Goal: Task Accomplishment & Management: Manage account settings

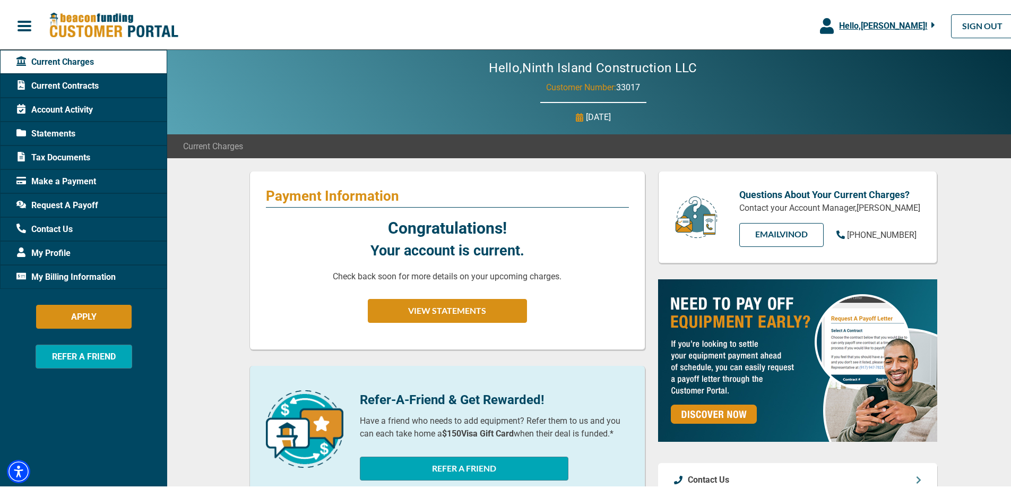
click at [91, 105] on span "Account Activity" at bounding box center [54, 107] width 76 height 13
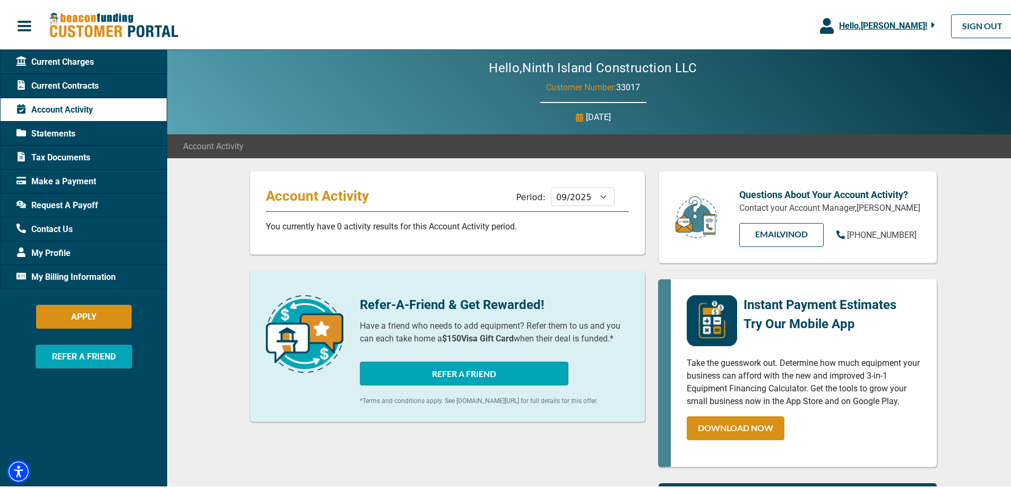
click at [74, 56] on span "Current Charges" at bounding box center [54, 60] width 77 height 13
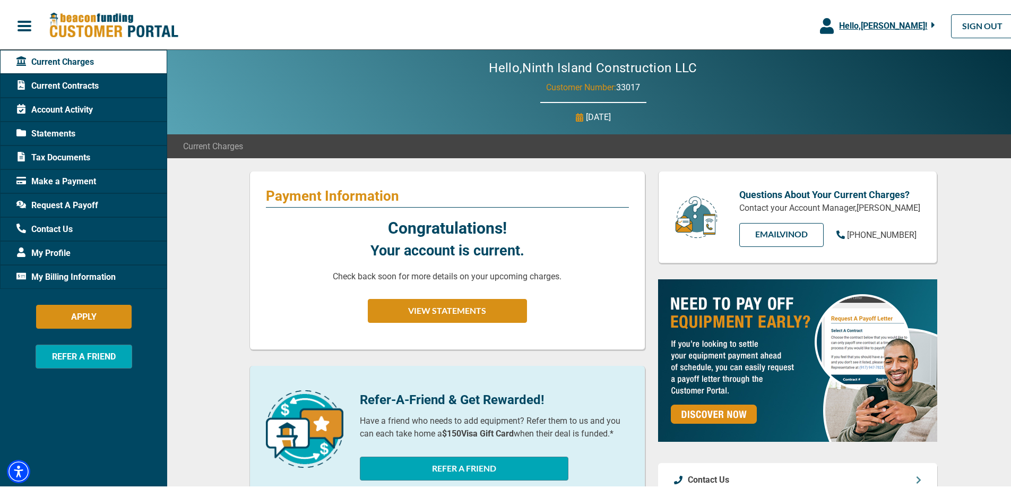
click at [74, 80] on span "Current Contracts" at bounding box center [57, 83] width 82 height 13
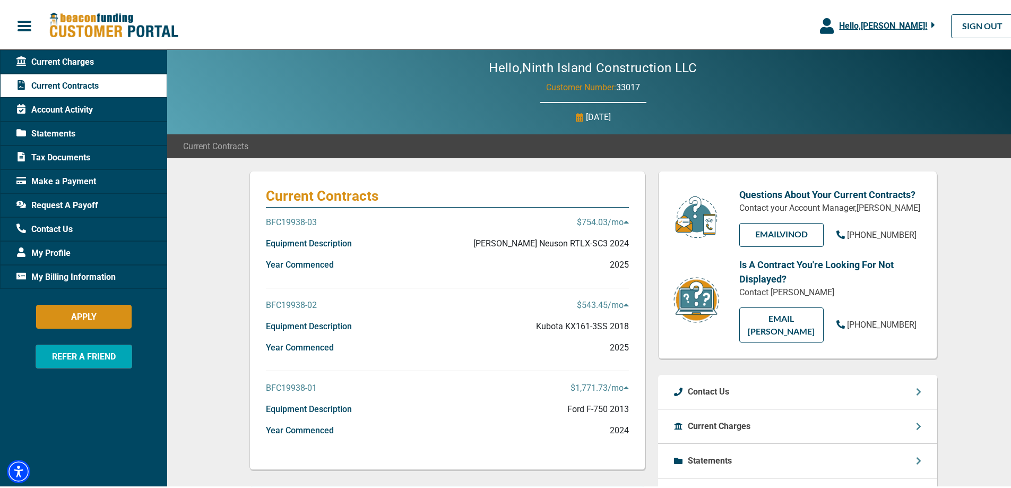
scroll to position [53, 0]
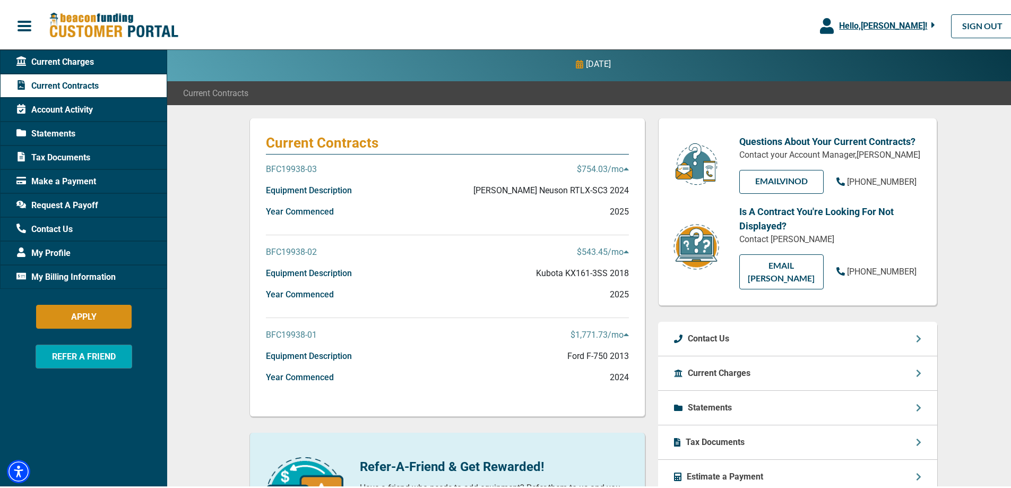
click at [425, 346] on div "BFC19938-01 $1,771.73 /mo" at bounding box center [447, 336] width 363 height 21
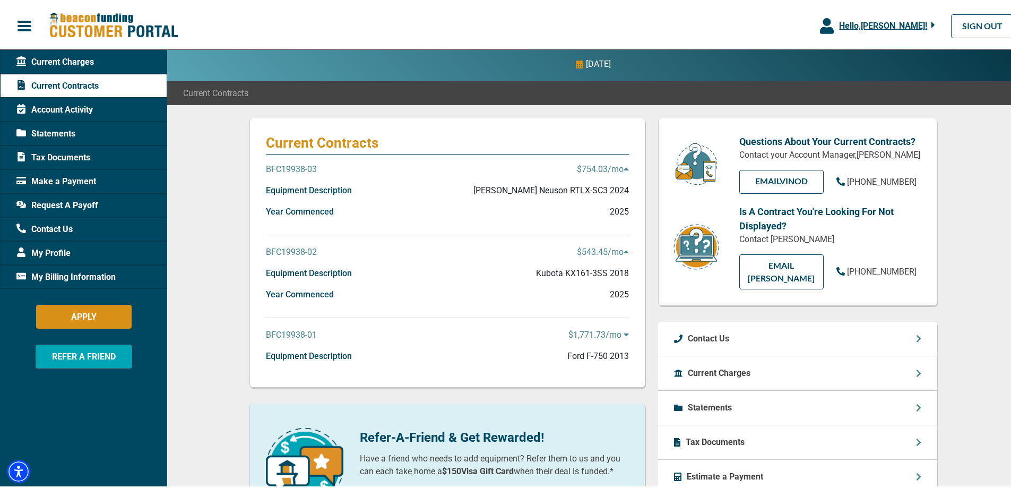
click at [425, 346] on div "BFC19938-01 $1,771.73 /mo" at bounding box center [447, 336] width 363 height 21
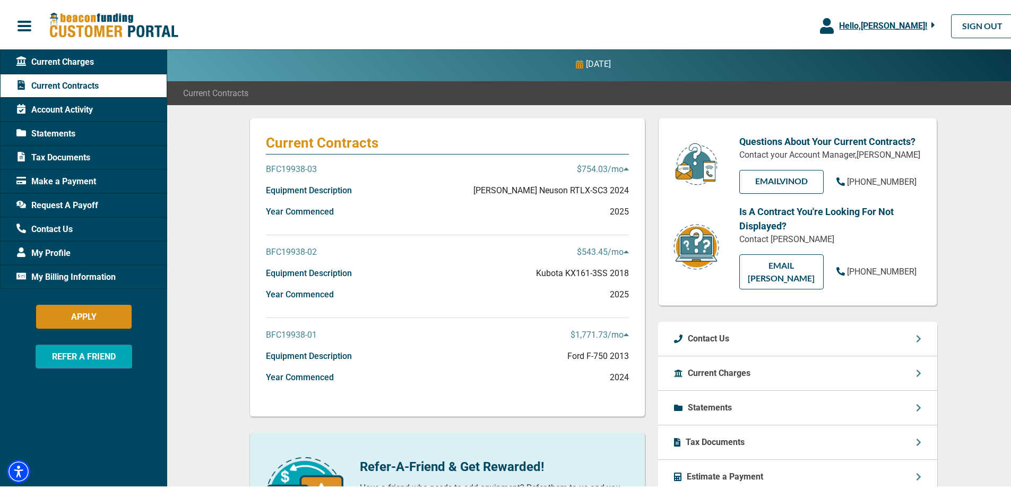
click at [299, 330] on p "BFC19938-01" at bounding box center [291, 332] width 51 height 13
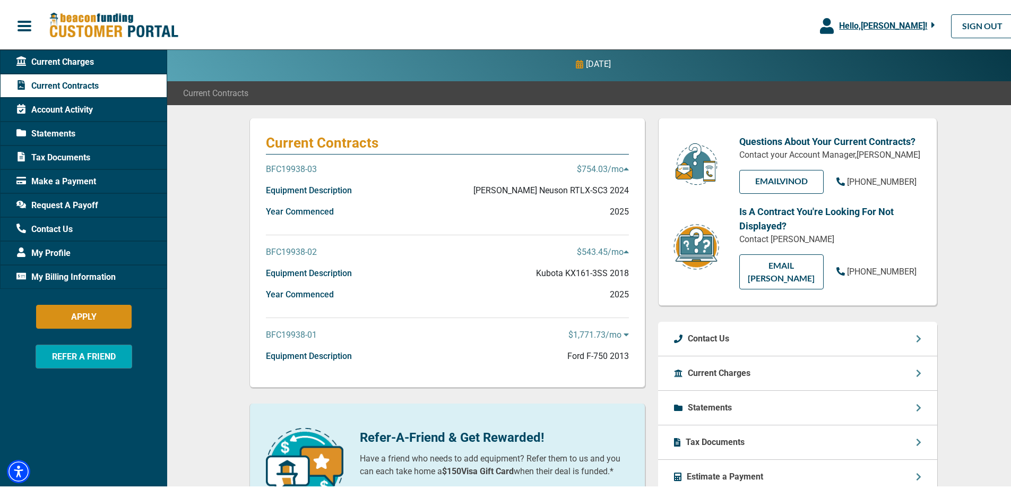
scroll to position [0, 0]
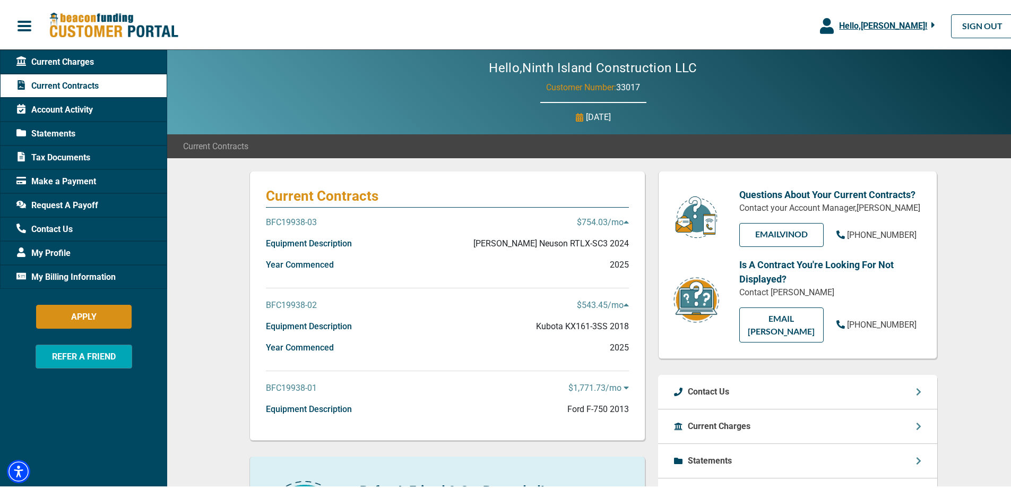
click at [296, 217] on p "BFC19938-03" at bounding box center [291, 220] width 51 height 13
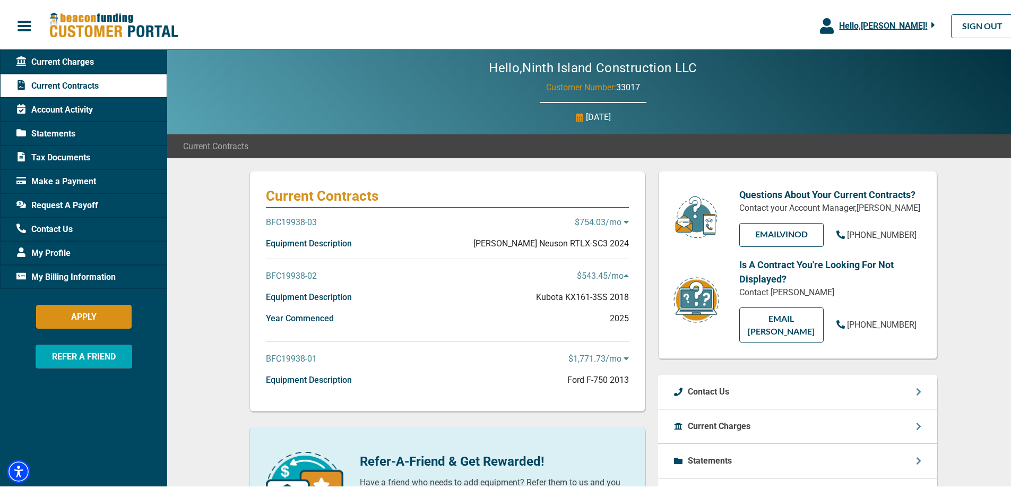
click at [303, 221] on p "BFC19938-03" at bounding box center [291, 220] width 51 height 13
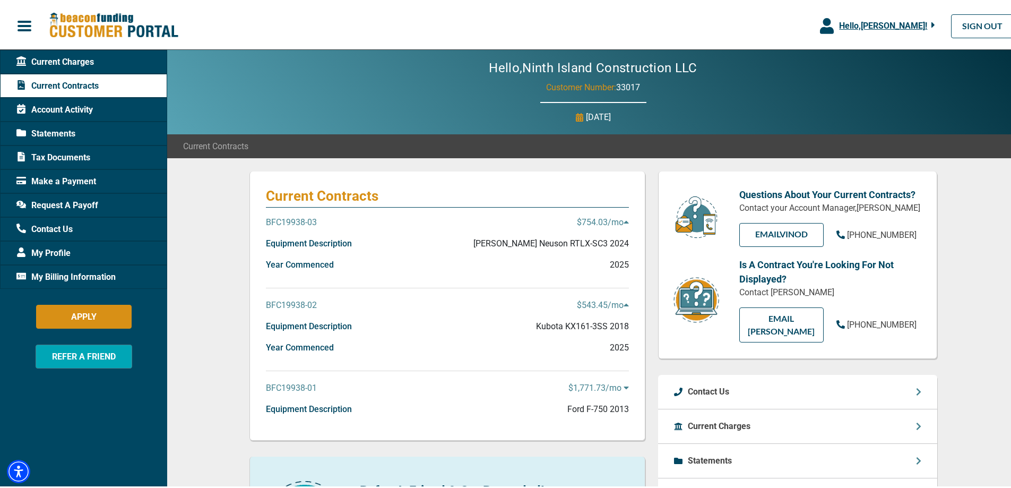
click at [303, 221] on p "BFC19938-03" at bounding box center [291, 220] width 51 height 13
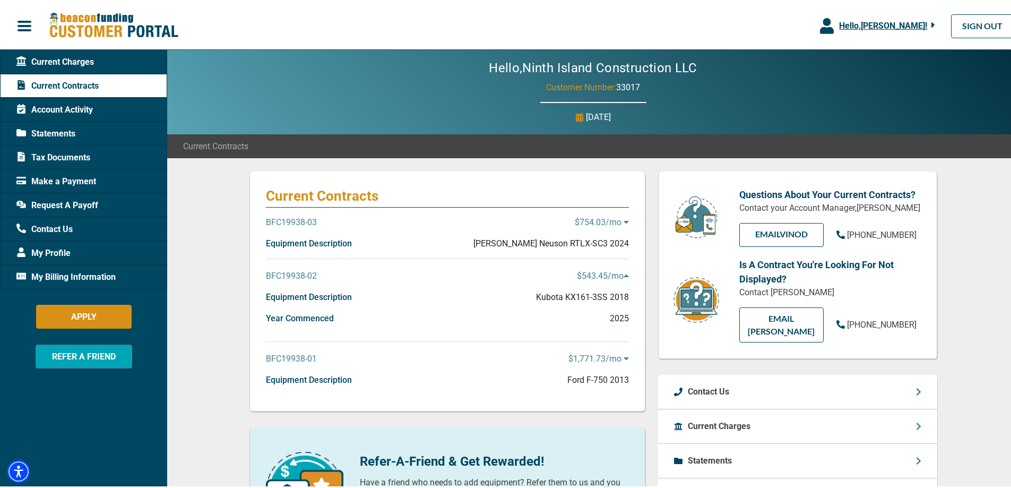
click at [91, 61] on span "Current Charges" at bounding box center [54, 60] width 77 height 13
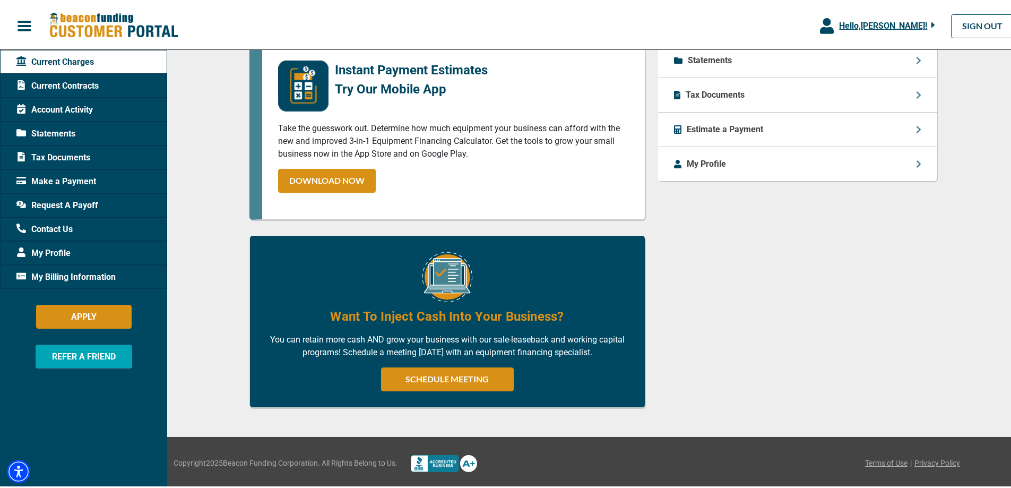
scroll to position [338, 0]
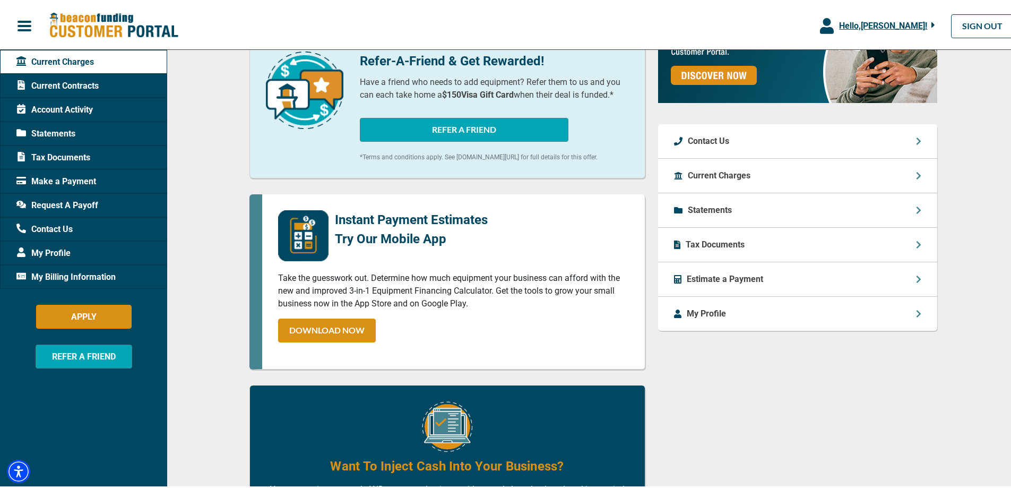
click at [752, 172] on div "Current Charges" at bounding box center [797, 174] width 279 height 34
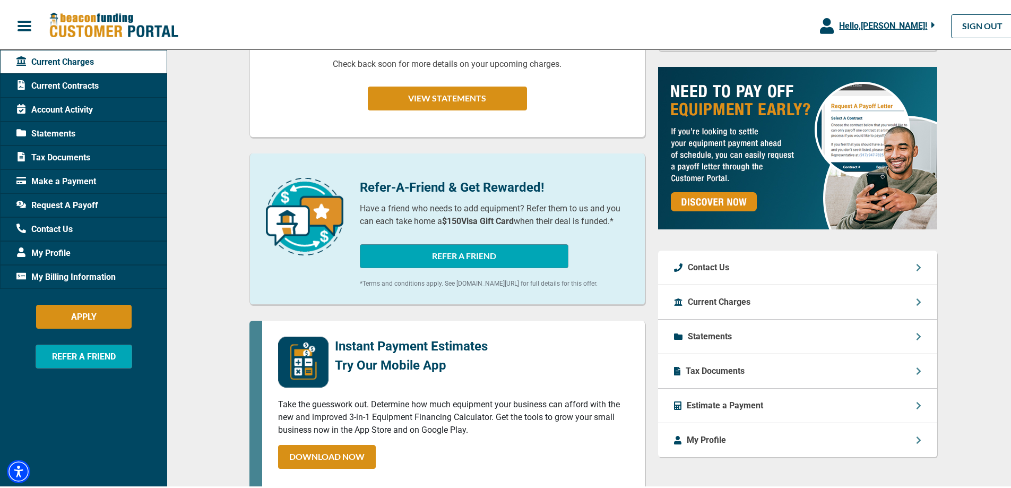
scroll to position [265, 0]
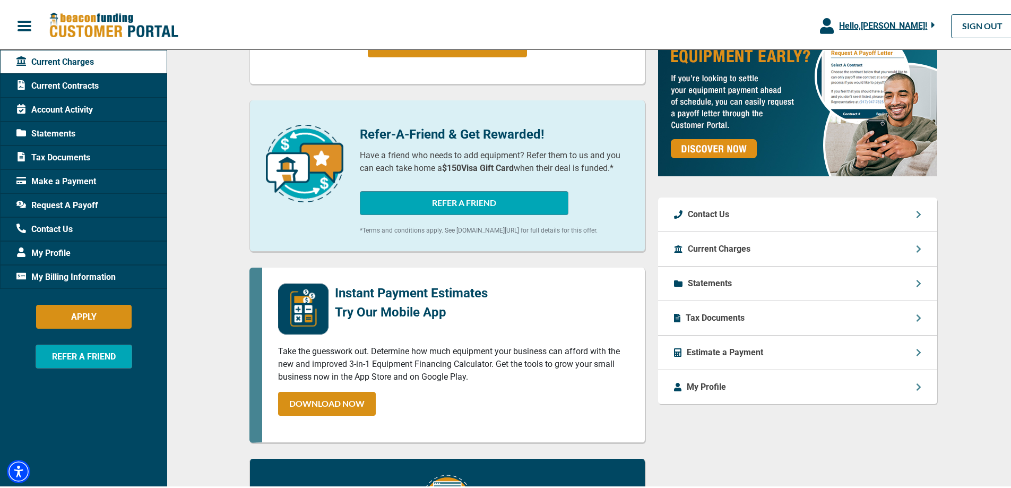
click at [833, 289] on div "Statements" at bounding box center [797, 281] width 279 height 34
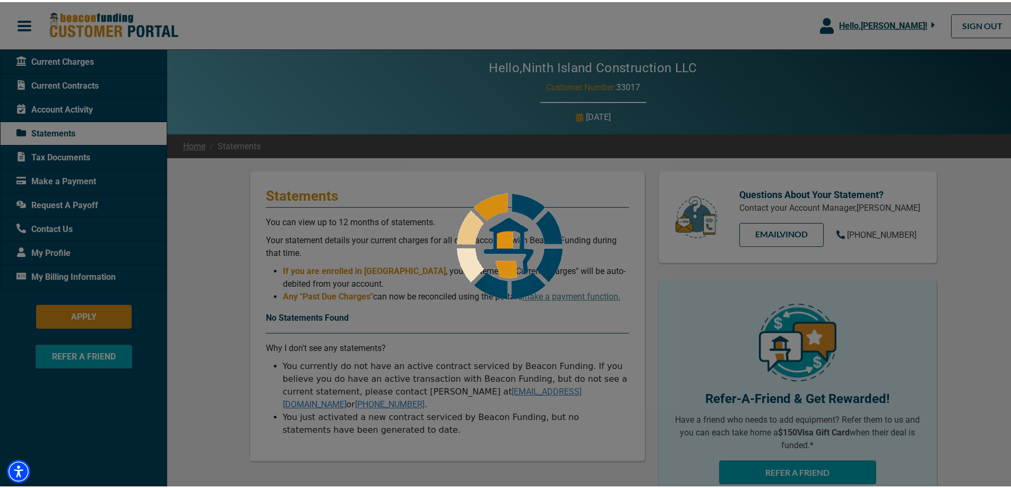
scroll to position [159, 0]
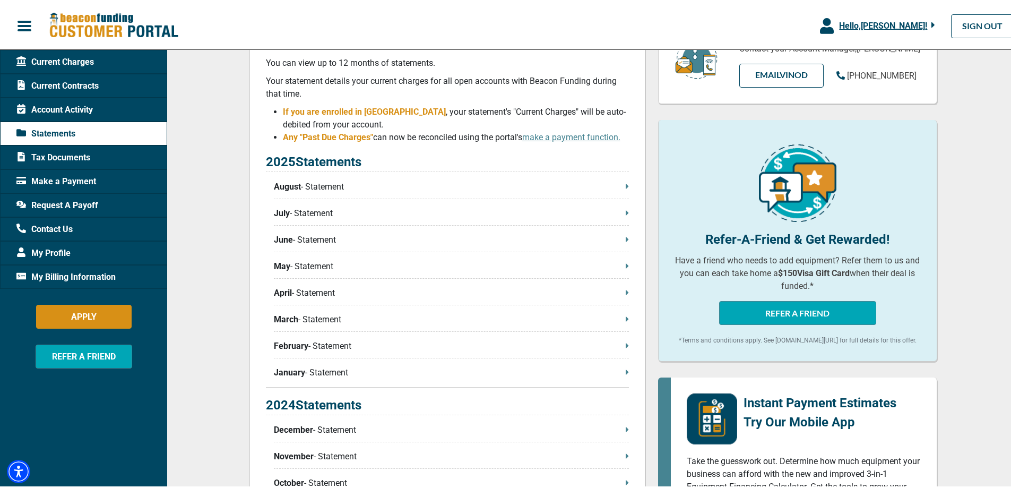
click at [328, 184] on p "August - Statement" at bounding box center [451, 184] width 355 height 13
click at [619, 186] on p "August - Statement" at bounding box center [451, 184] width 355 height 13
click at [79, 153] on span "Tax Documents" at bounding box center [53, 155] width 74 height 13
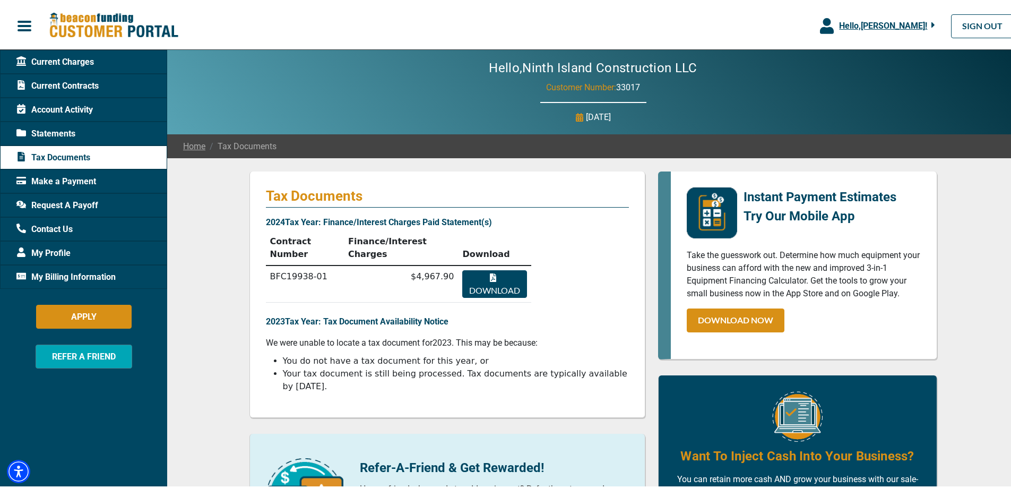
click at [462, 268] on button "Download" at bounding box center [494, 282] width 64 height 28
click at [80, 55] on span "Current Charges" at bounding box center [54, 60] width 77 height 13
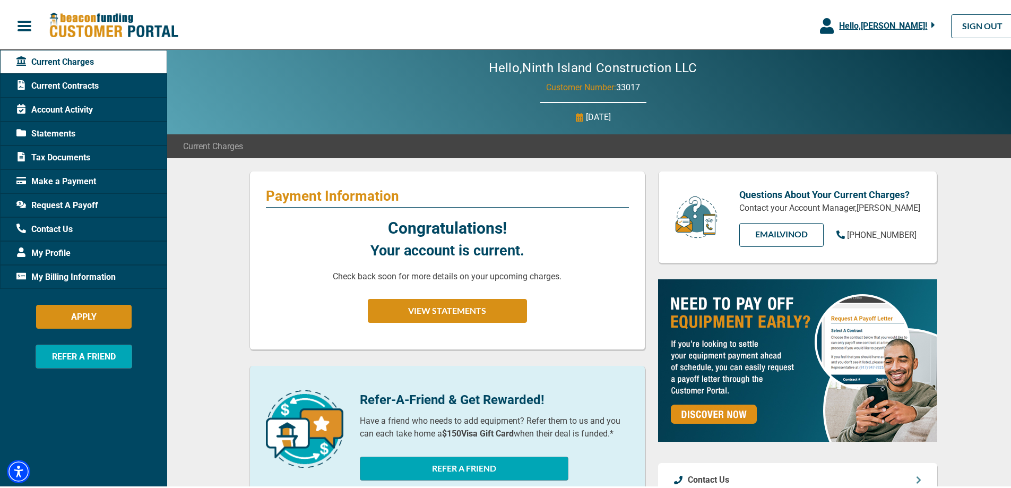
click at [72, 81] on span "Current Contracts" at bounding box center [57, 83] width 82 height 13
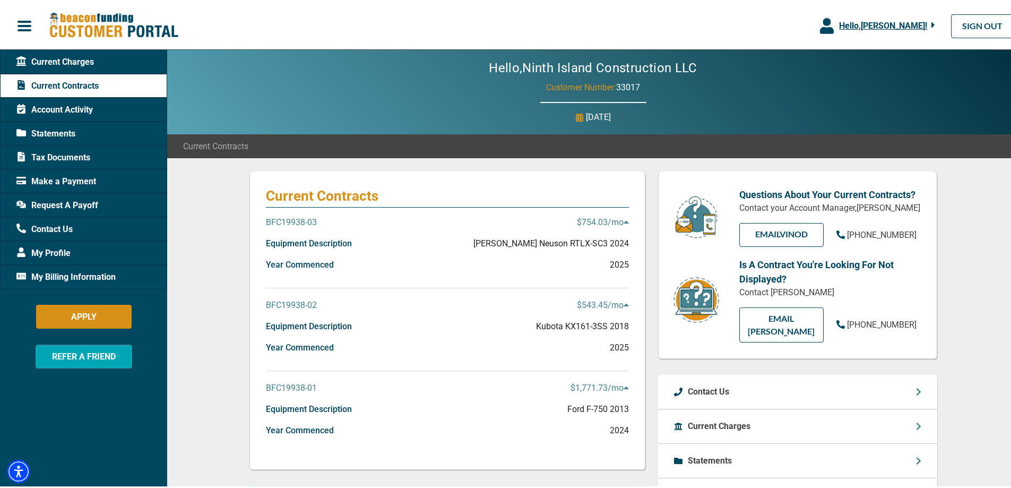
click at [618, 221] on p "$754.03 /mo" at bounding box center [603, 220] width 52 height 13
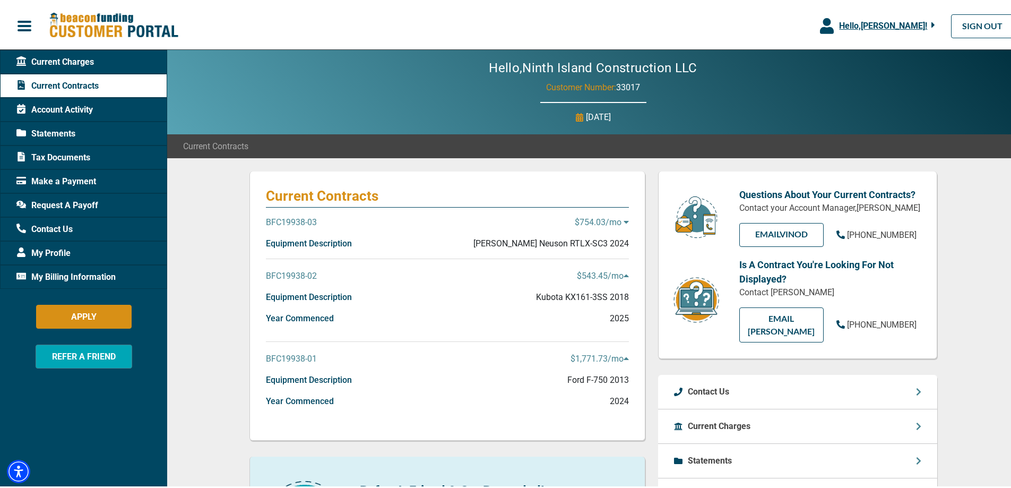
click at [618, 221] on p "$754.03 /mo" at bounding box center [602, 220] width 54 height 13
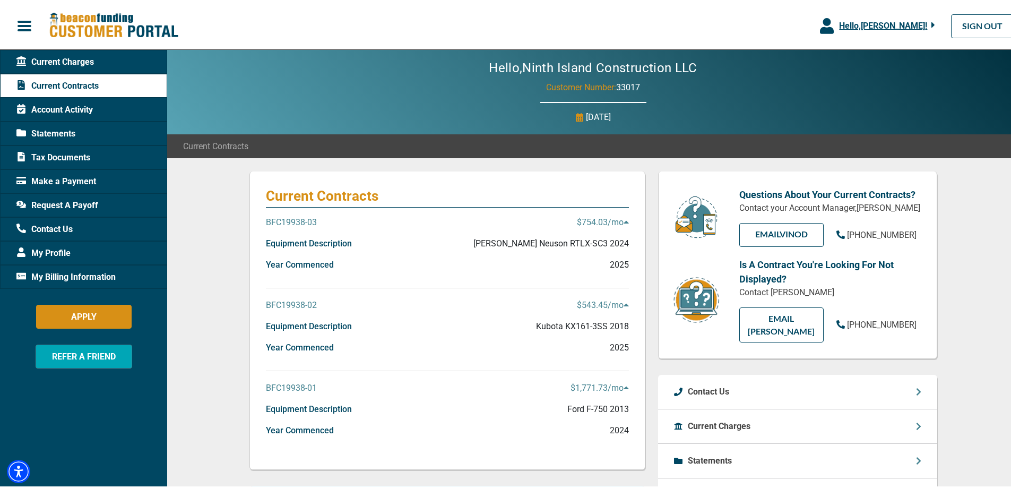
click at [302, 220] on p "BFC19938-03" at bounding box center [291, 220] width 51 height 13
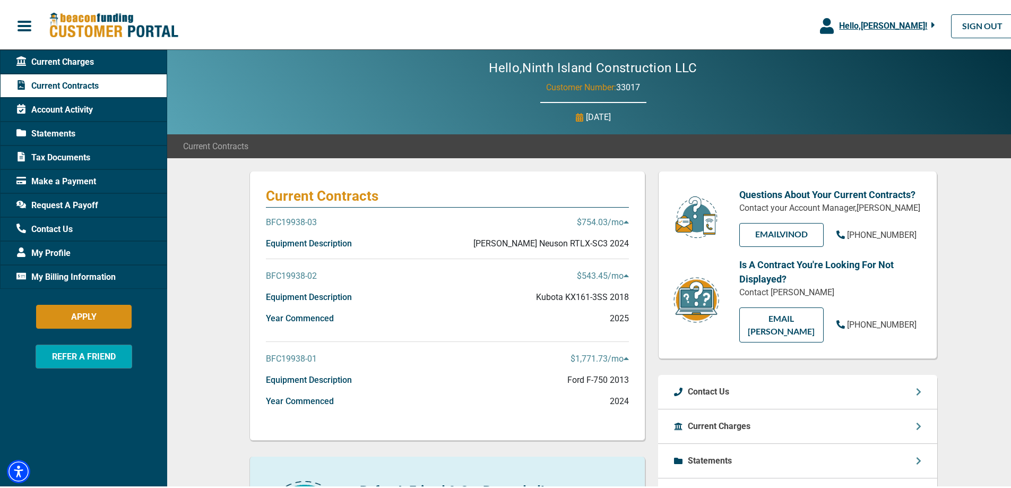
click at [302, 220] on p "BFC19938-03" at bounding box center [291, 220] width 51 height 13
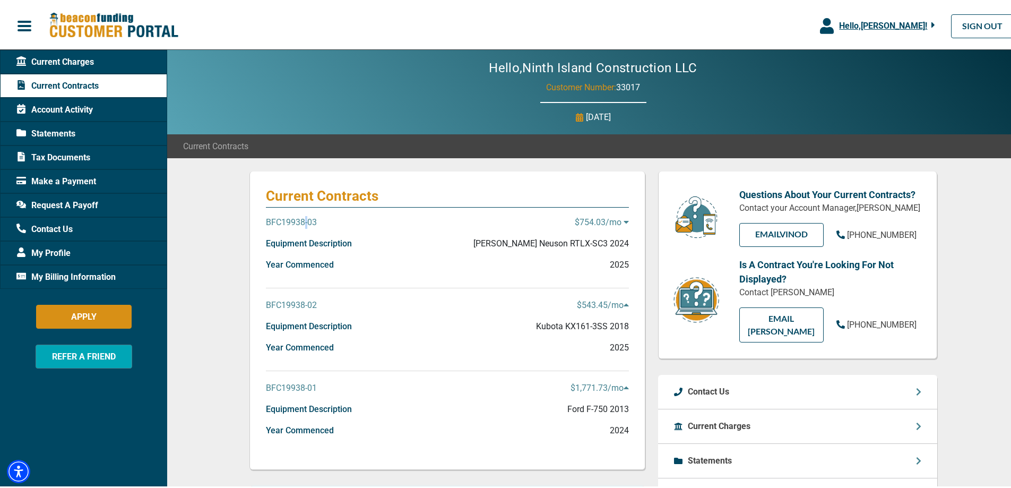
click at [302, 220] on p "BFC19938-03" at bounding box center [291, 220] width 51 height 13
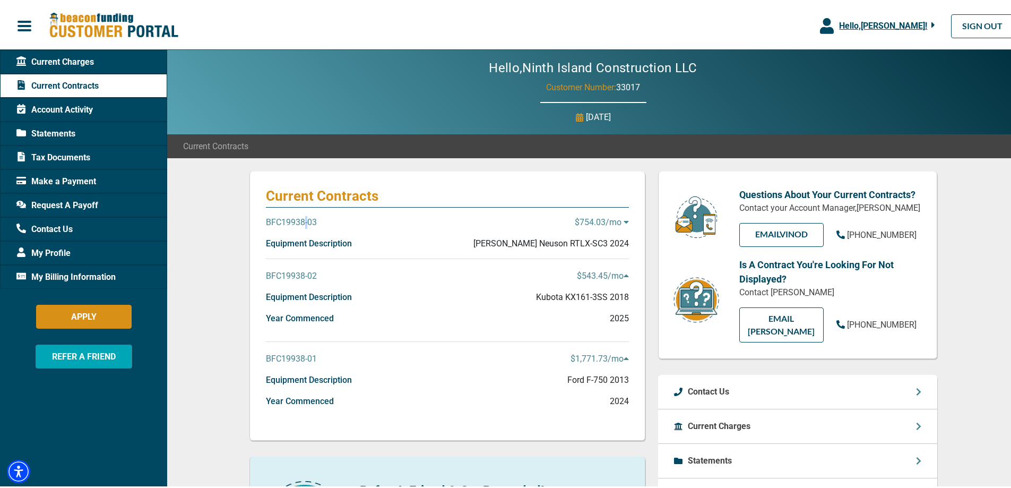
click at [302, 220] on p "BFC19938-03" at bounding box center [291, 220] width 51 height 13
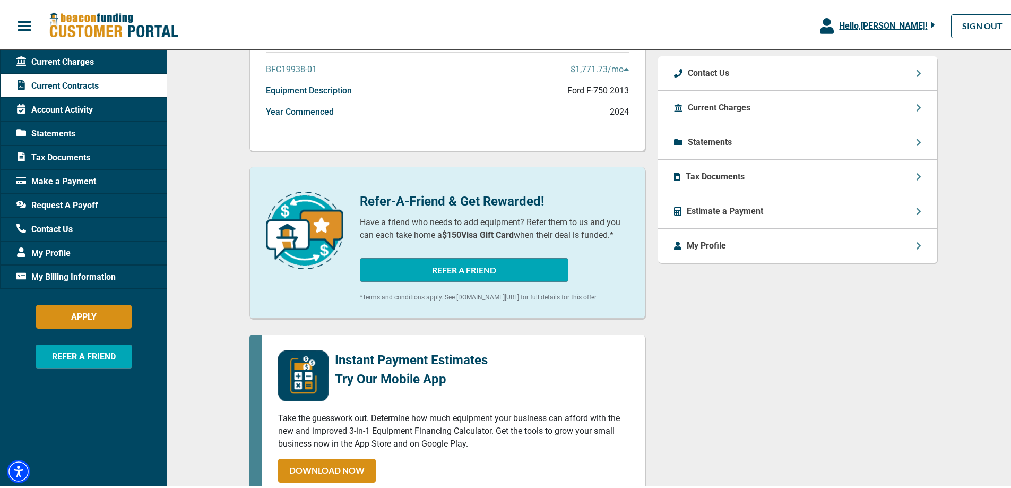
scroll to position [106, 0]
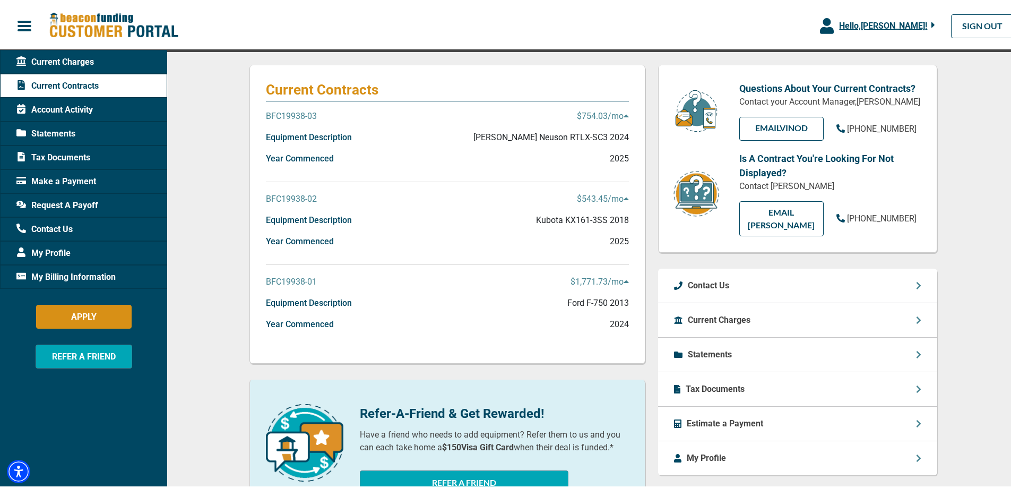
click at [908, 301] on div "Current Charges" at bounding box center [797, 318] width 279 height 34
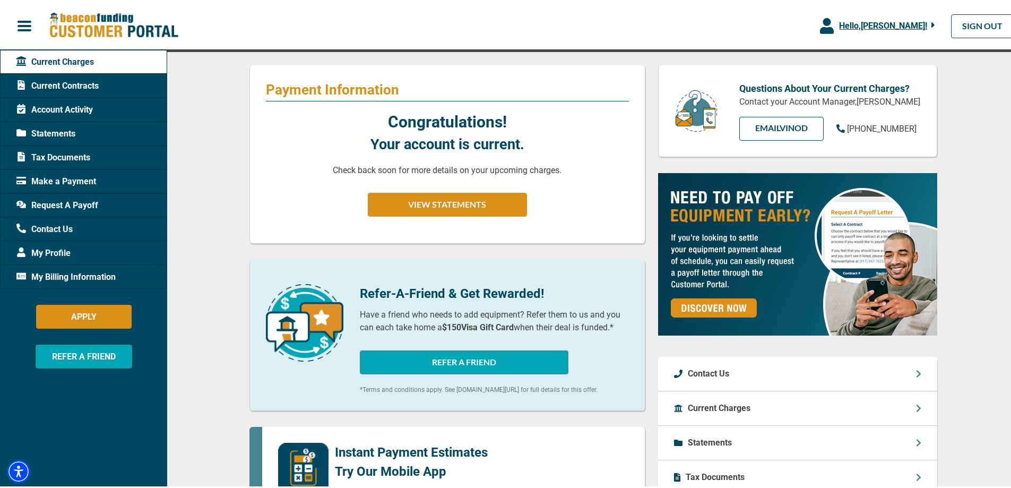
scroll to position [318, 0]
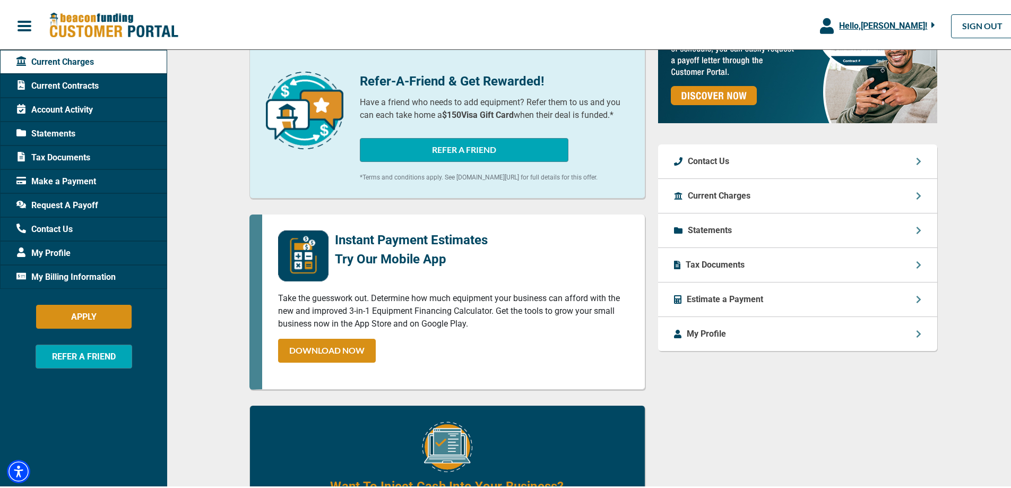
click at [833, 265] on div "Tax Documents" at bounding box center [797, 263] width 279 height 34
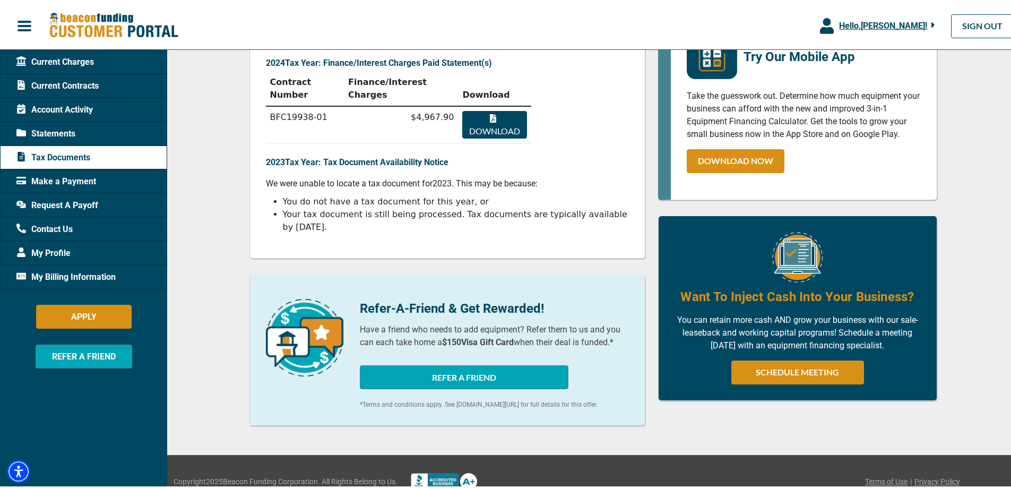
scroll to position [161, 0]
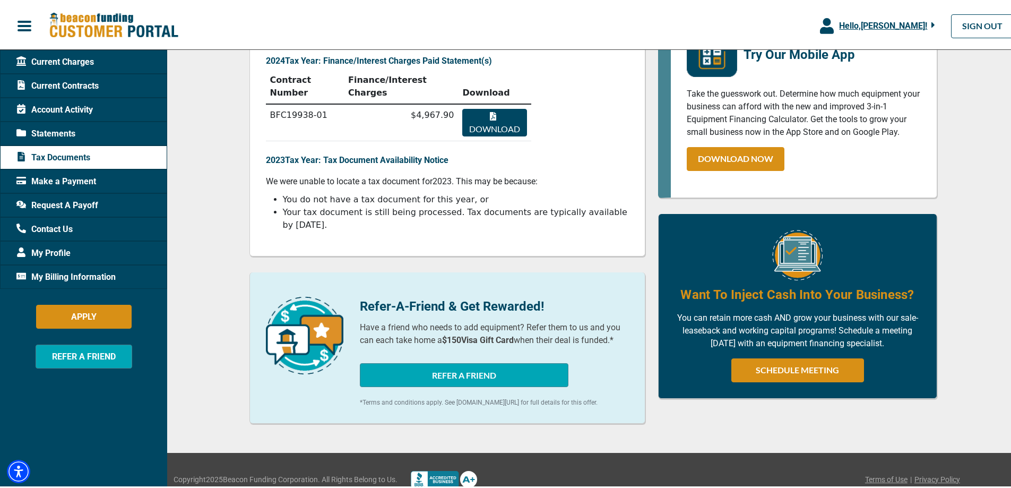
click at [62, 199] on span "Request A Payoff" at bounding box center [57, 203] width 82 height 13
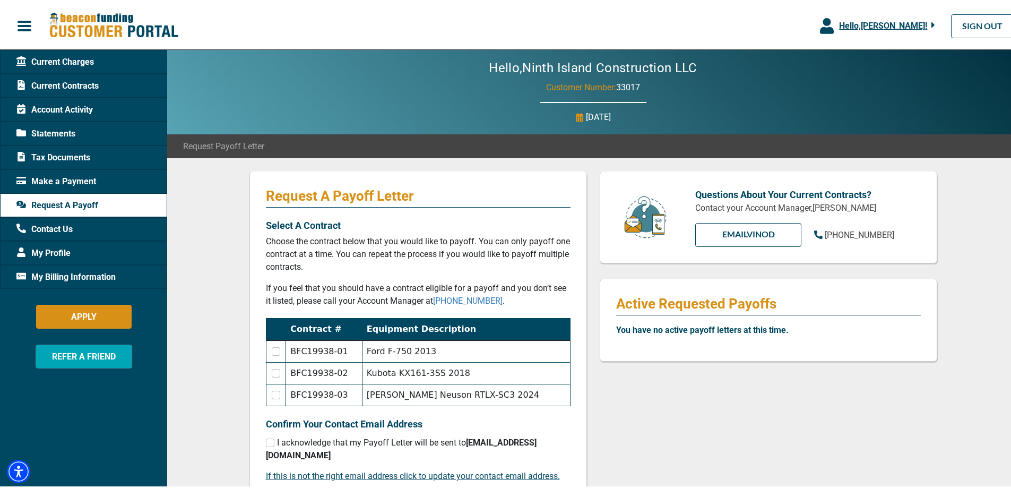
scroll to position [106, 0]
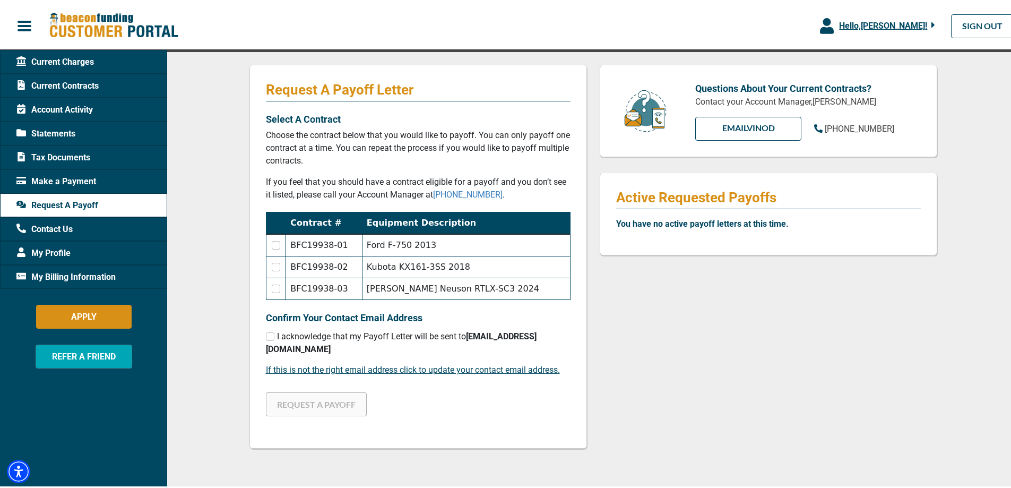
click at [275, 248] on td at bounding box center [276, 243] width 20 height 22
click at [275, 242] on input "checkbox" at bounding box center [276, 243] width 8 height 8
checkbox input "true"
click at [273, 266] on input "checkbox" at bounding box center [276, 264] width 8 height 8
checkbox input "true"
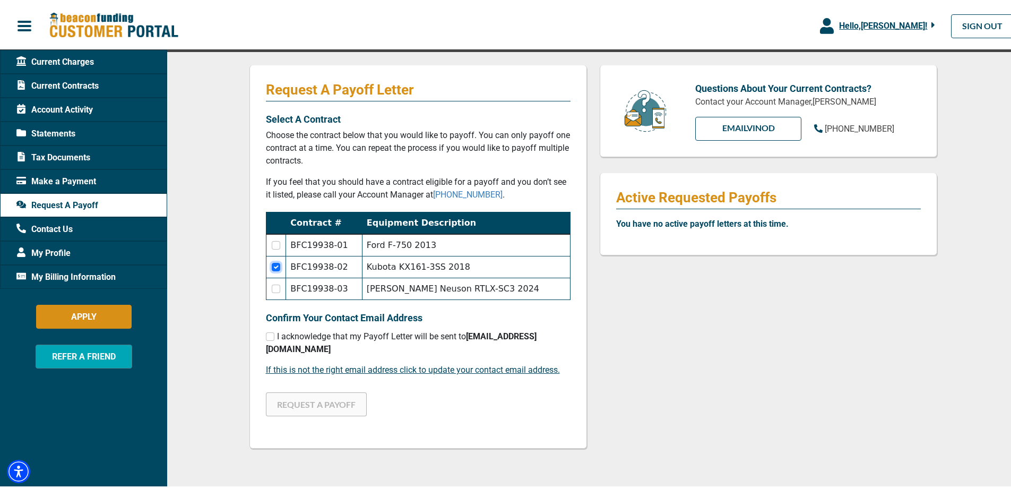
checkbox input "false"
click at [276, 290] on input "checkbox" at bounding box center [276, 286] width 8 height 8
checkbox input "true"
checkbox input "false"
click at [278, 244] on input "checkbox" at bounding box center [276, 243] width 8 height 8
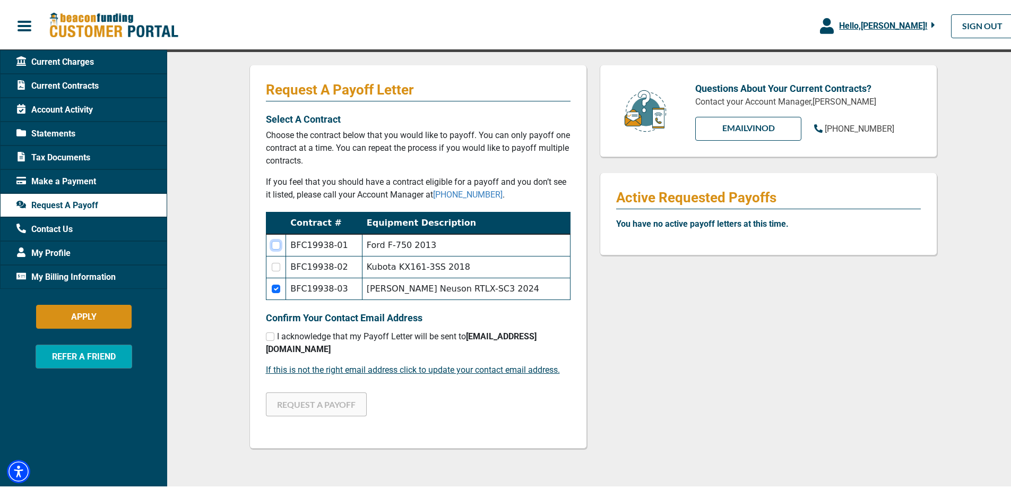
checkbox input "true"
checkbox input "false"
click at [266, 334] on input "checkbox" at bounding box center [270, 334] width 8 height 8
checkbox input "true"
click at [329, 391] on button "REQUEST A PAYOFF" at bounding box center [316, 402] width 101 height 24
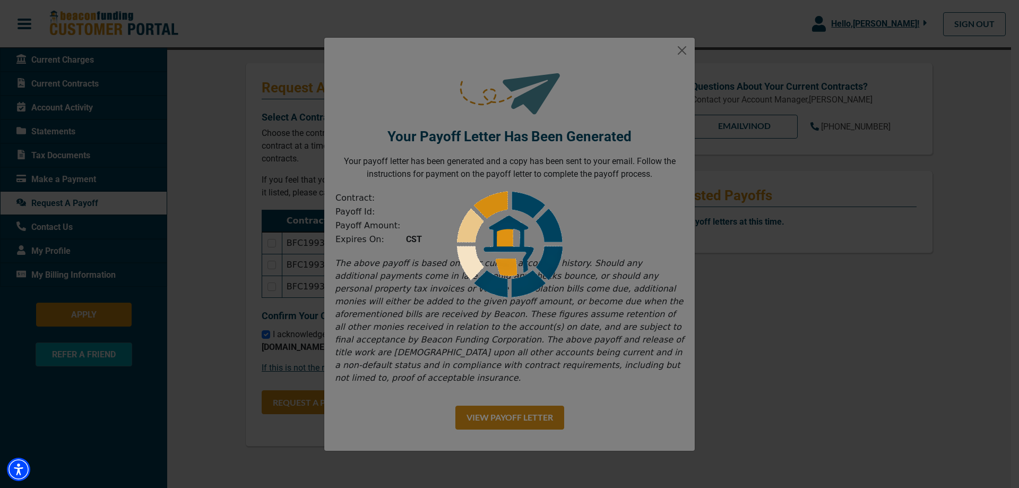
checkbox input "false"
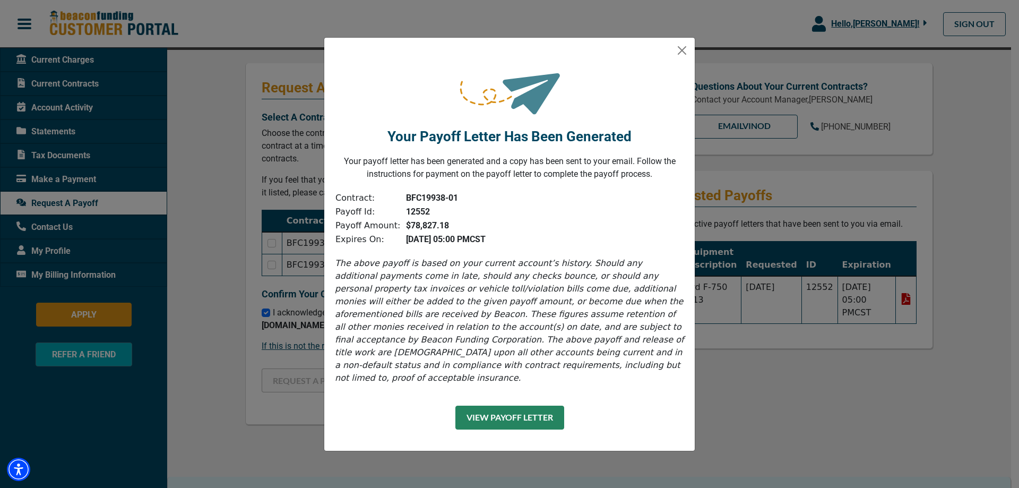
click at [528, 411] on button "View Payoff Letter" at bounding box center [509, 417] width 109 height 24
click at [679, 55] on button "Close" at bounding box center [681, 50] width 17 height 17
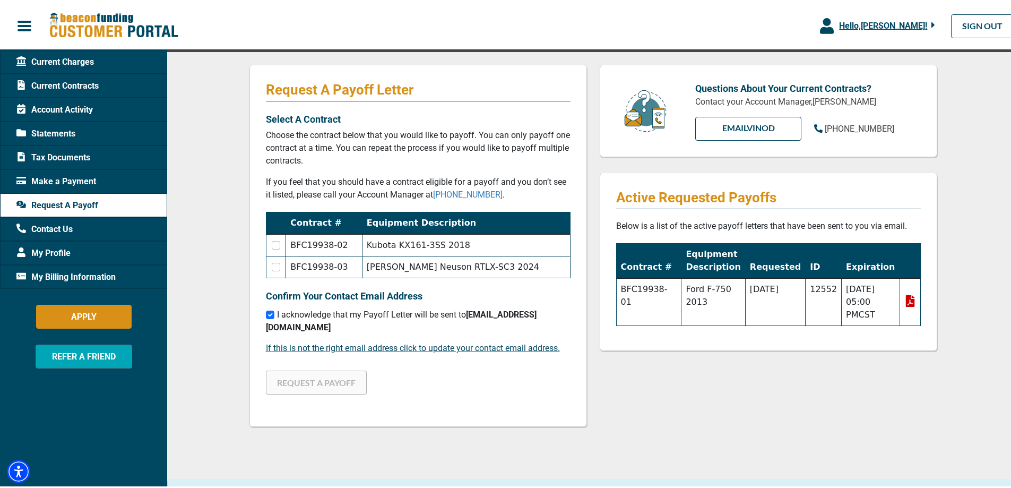
click at [68, 109] on span "Account Activity" at bounding box center [54, 107] width 76 height 13
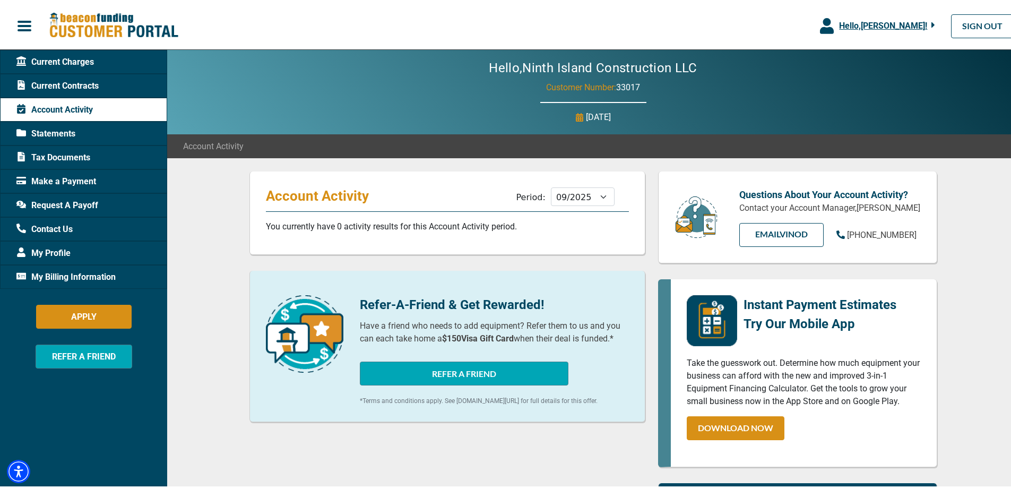
click at [68, 135] on span "Statements" at bounding box center [45, 131] width 59 height 13
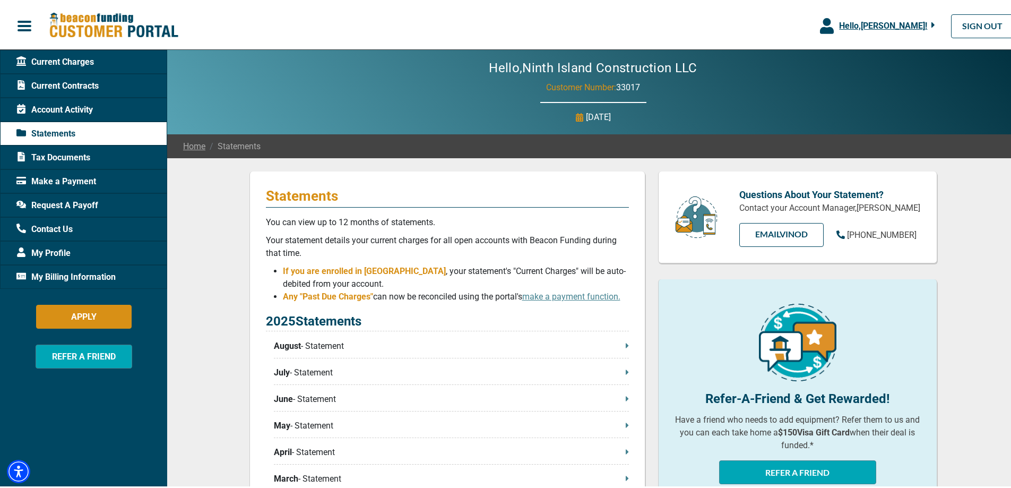
click at [78, 85] on span "Current Contracts" at bounding box center [57, 83] width 82 height 13
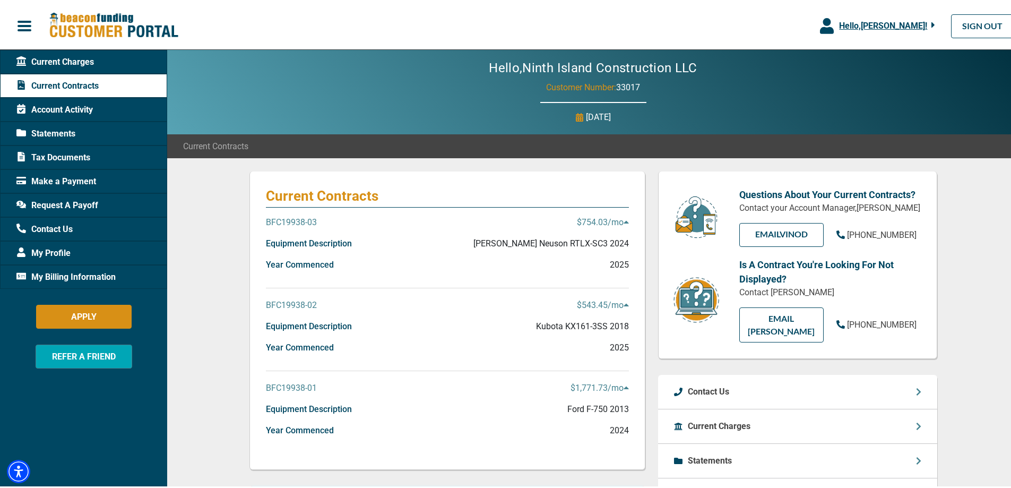
click at [623, 216] on icon at bounding box center [625, 219] width 5 height 8
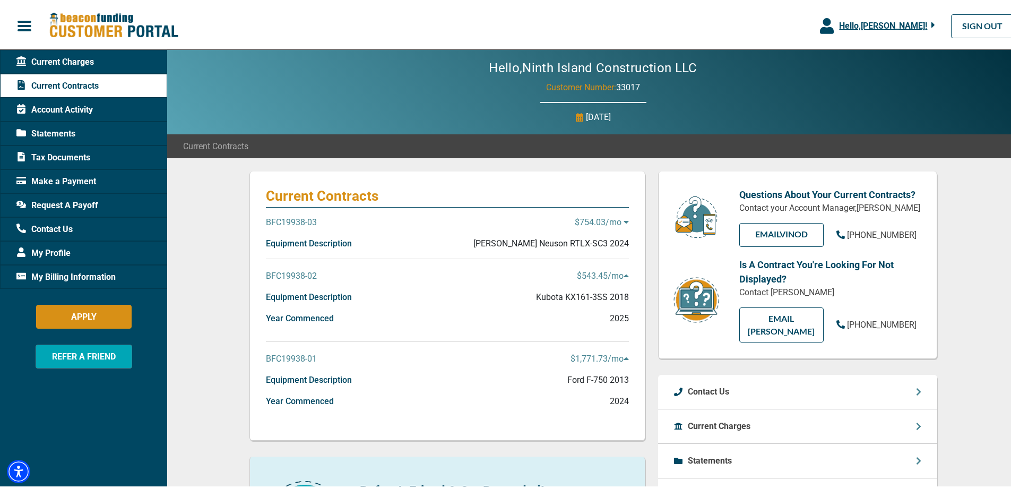
click at [623, 216] on icon at bounding box center [625, 219] width 5 height 8
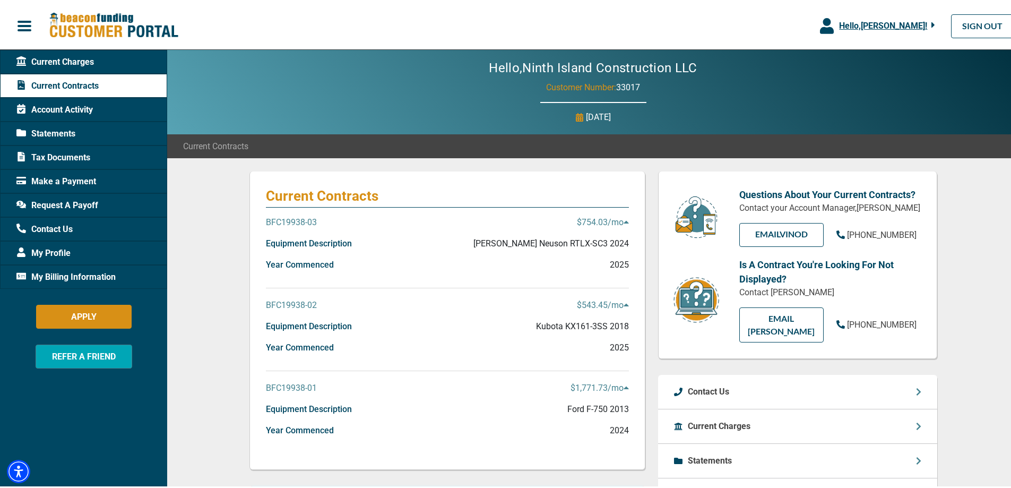
click at [309, 221] on p "BFC19938-03" at bounding box center [291, 220] width 51 height 13
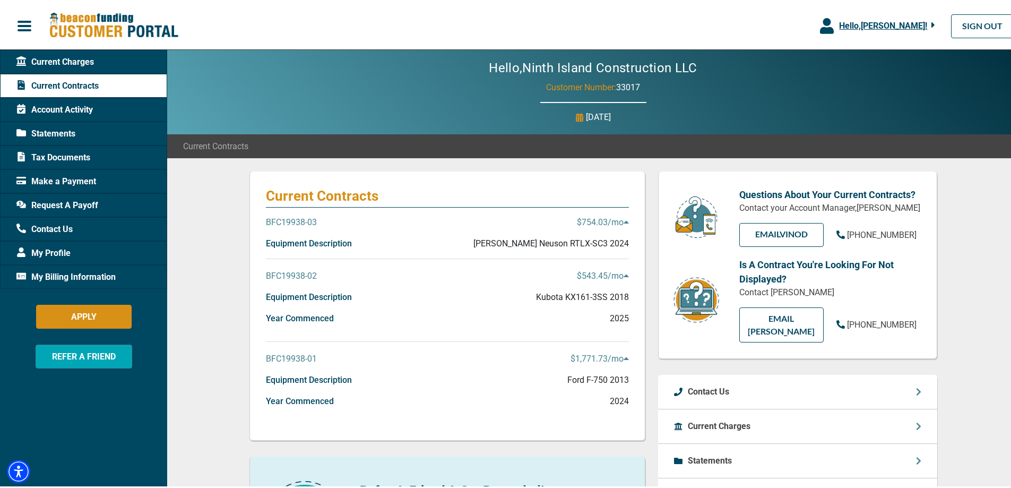
click at [307, 221] on p "BFC19938-03" at bounding box center [291, 220] width 51 height 13
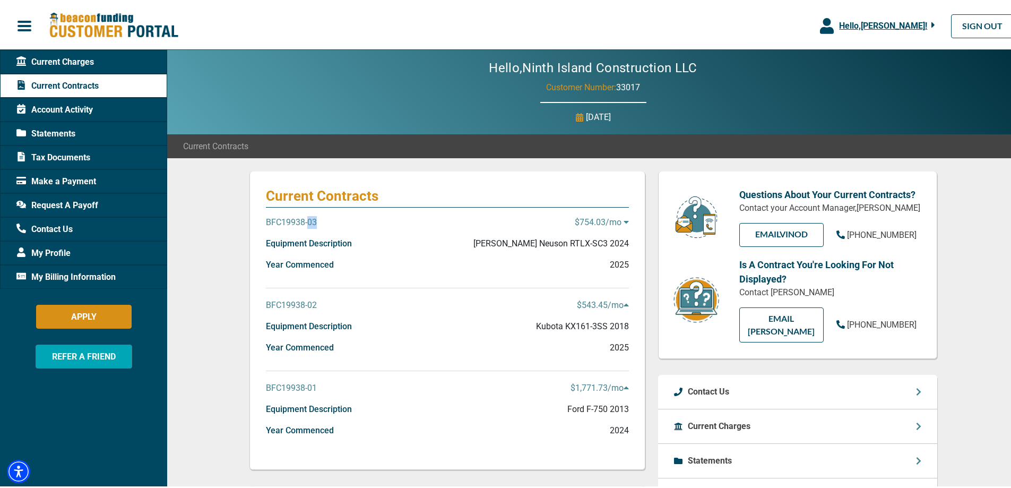
click at [307, 220] on p "BFC19938-03" at bounding box center [291, 220] width 51 height 13
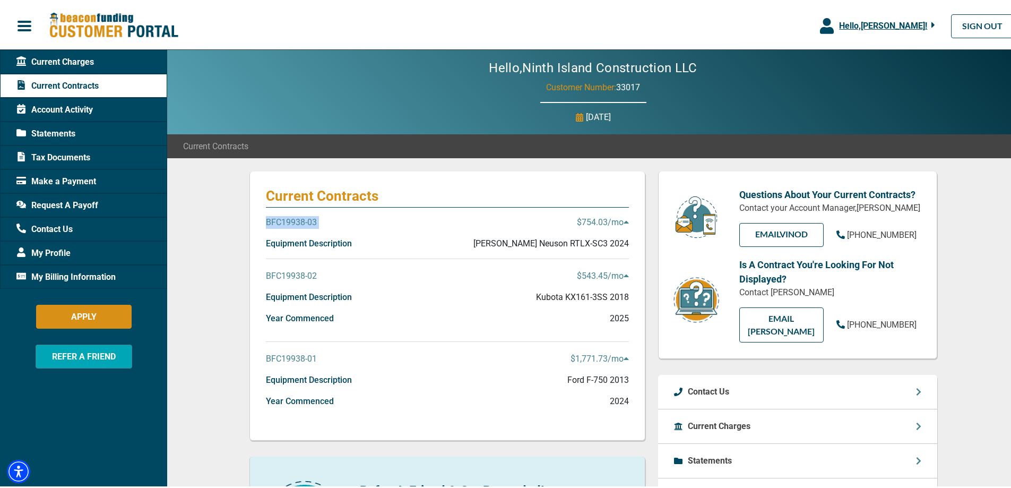
click at [307, 220] on p "BFC19938-03" at bounding box center [291, 220] width 51 height 13
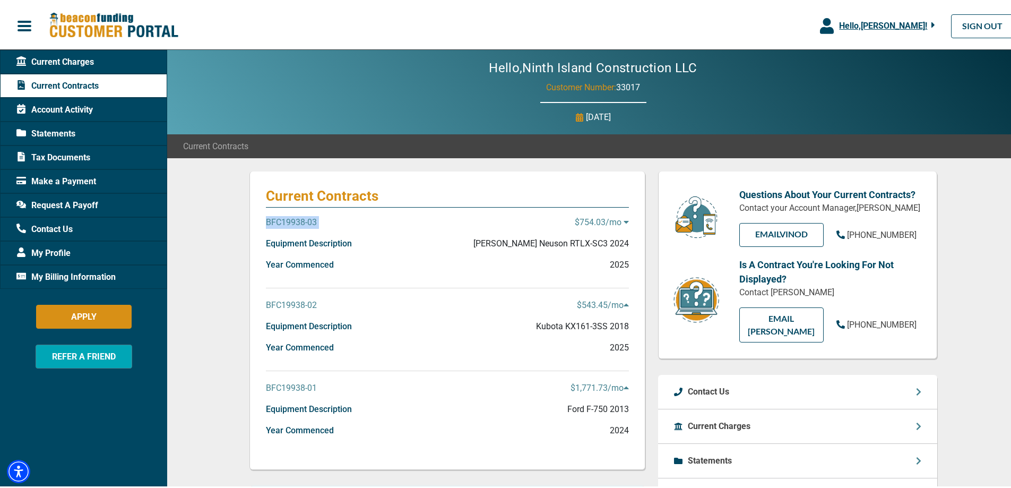
click at [307, 219] on p "BFC19938-03" at bounding box center [291, 220] width 51 height 13
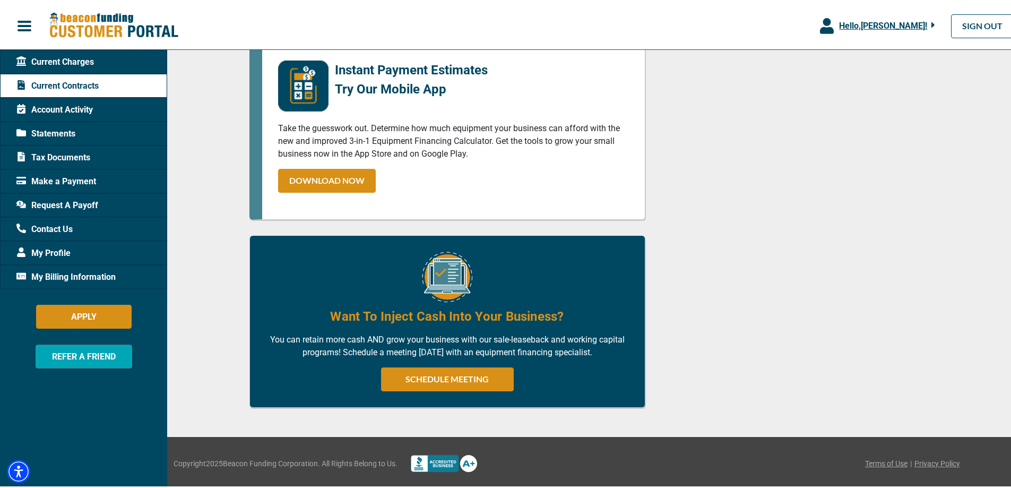
scroll to position [270, 0]
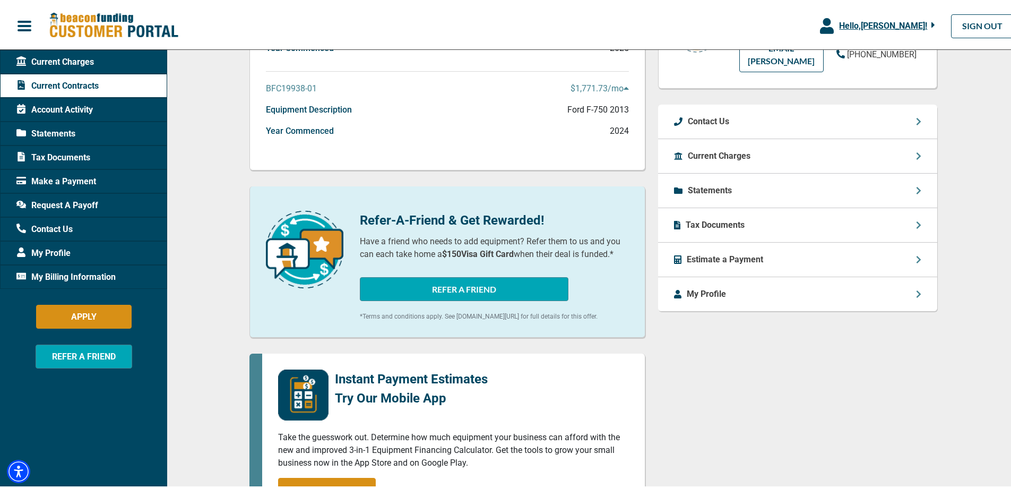
click at [75, 196] on div "Request A Payoff" at bounding box center [83, 203] width 167 height 24
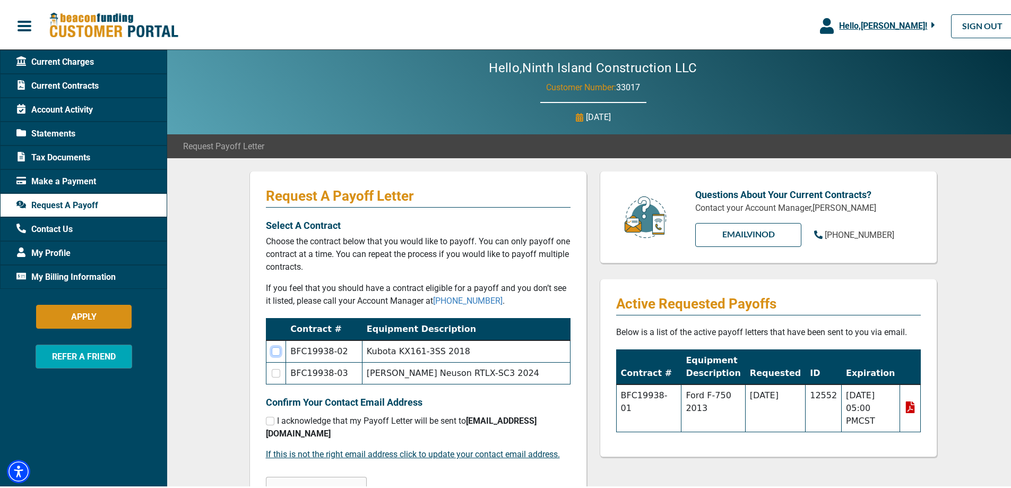
click at [276, 350] on input "checkbox" at bounding box center [276, 349] width 8 height 8
checkbox input "true"
click at [266, 419] on input "checkbox" at bounding box center [270, 418] width 8 height 8
checkbox input "true"
click at [336, 474] on button "REQUEST A PAYOFF" at bounding box center [316, 486] width 101 height 24
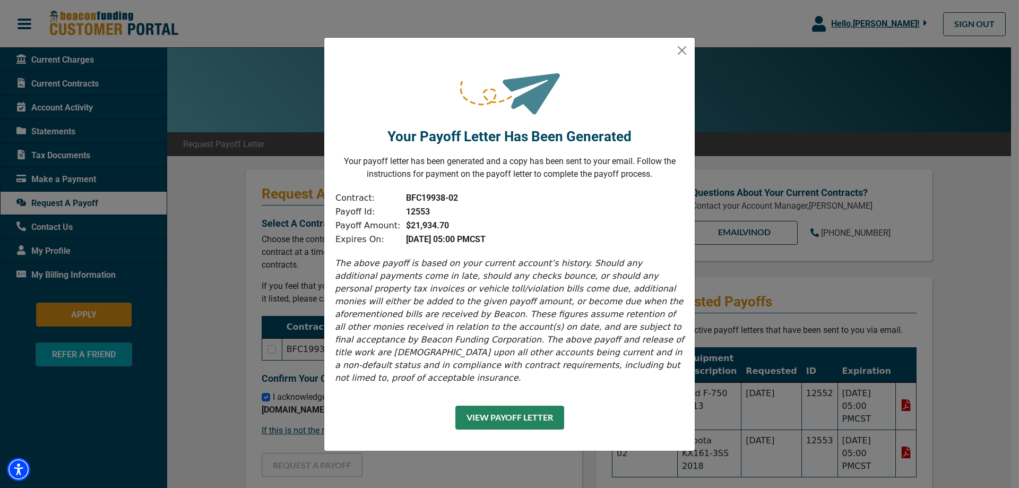
click at [523, 413] on button "View Payoff Letter" at bounding box center [509, 417] width 109 height 24
click at [517, 410] on button "View Payoff Letter" at bounding box center [509, 417] width 109 height 24
click at [681, 56] on button "Close" at bounding box center [681, 50] width 17 height 17
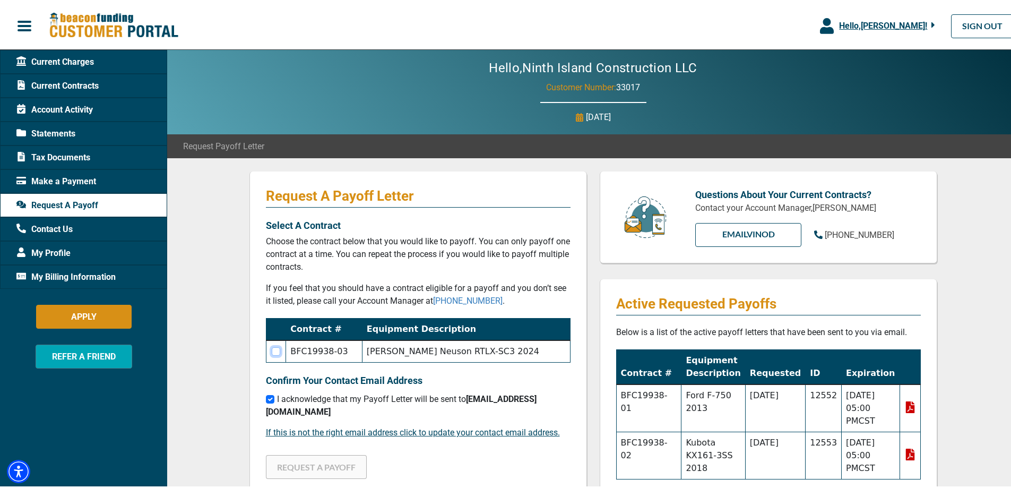
click at [274, 350] on input "checkbox" at bounding box center [276, 349] width 8 height 8
checkbox input "true"
click at [300, 459] on button "REQUEST A PAYOFF" at bounding box center [316, 465] width 101 height 24
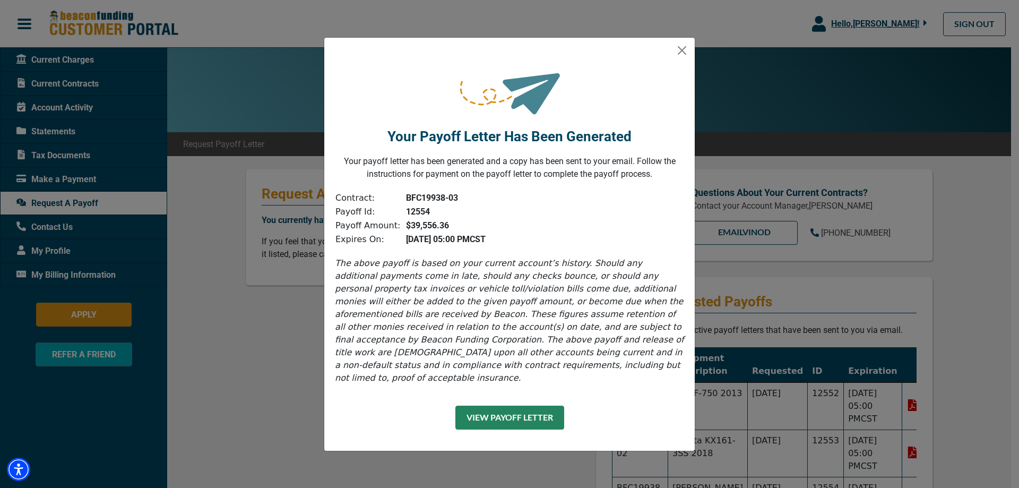
click at [506, 410] on button "View Payoff Letter" at bounding box center [509, 417] width 109 height 24
click at [684, 55] on button "Close" at bounding box center [681, 50] width 17 height 17
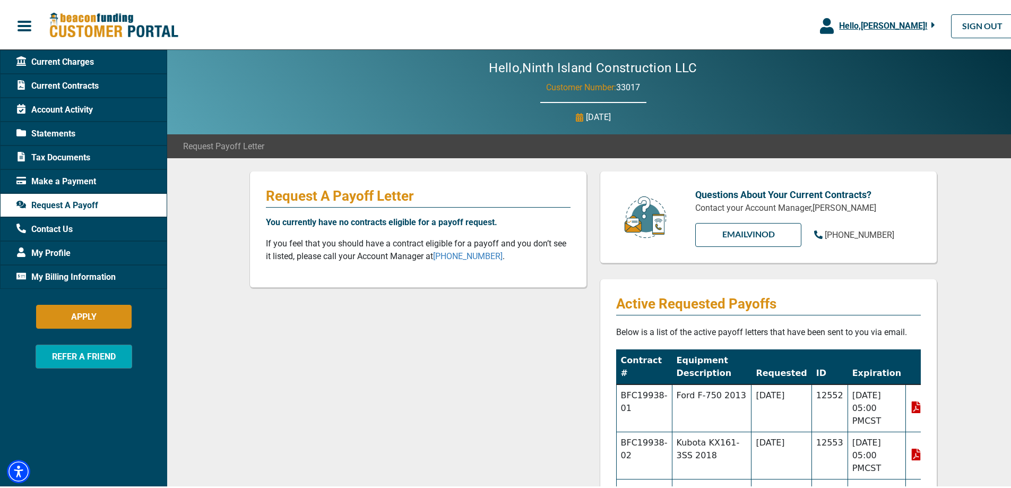
click at [80, 102] on span "Account Activity" at bounding box center [54, 107] width 76 height 13
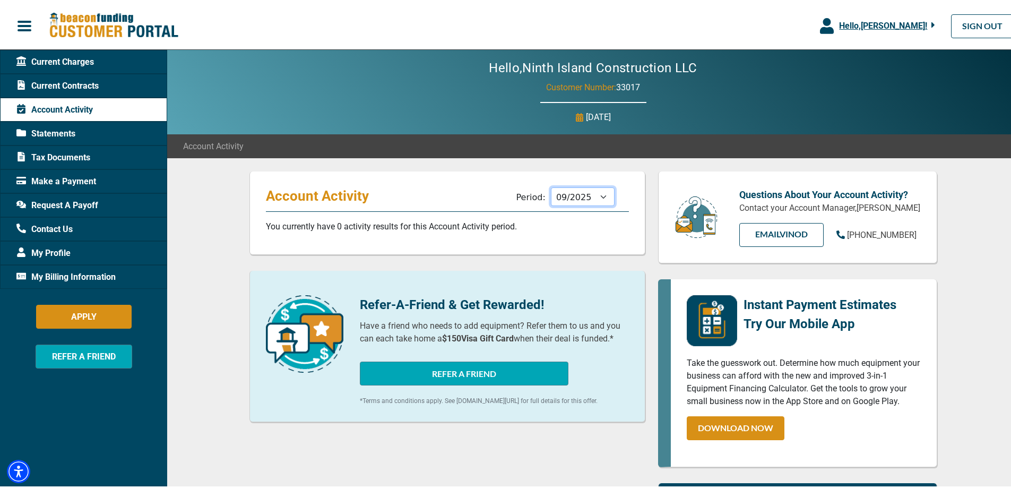
click at [583, 193] on select "10/2025 09/2025 08/2025 07/2025 06/2025 05/2025 04/2025 03/2025 02/2025 01/2025…" at bounding box center [583, 194] width 64 height 19
click at [551, 185] on select "10/2025 09/2025 08/2025 07/2025 06/2025 05/2025 04/2025 03/2025 02/2025 01/2025…" at bounding box center [583, 194] width 64 height 19
click at [577, 201] on select "10/2025 09/2025 08/2025 07/2025 06/2025 05/2025 04/2025 03/2025 02/2025 01/2025…" at bounding box center [583, 194] width 64 height 19
select select "02/2025"
click at [551, 185] on select "10/2025 09/2025 08/2025 07/2025 06/2025 05/2025 04/2025 03/2025 02/2025 01/2025…" at bounding box center [583, 194] width 64 height 19
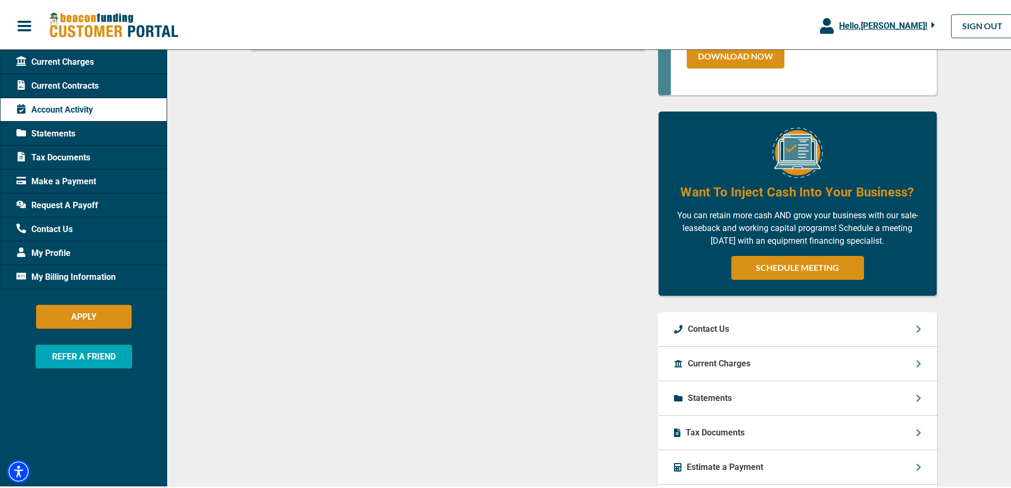
scroll to position [482, 0]
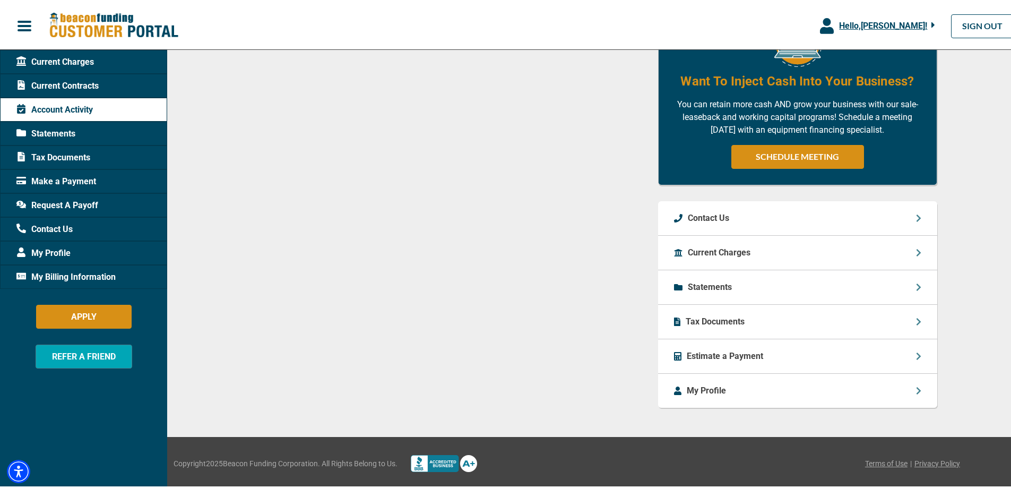
click at [59, 269] on span "My Billing Information" at bounding box center [65, 274] width 99 height 13
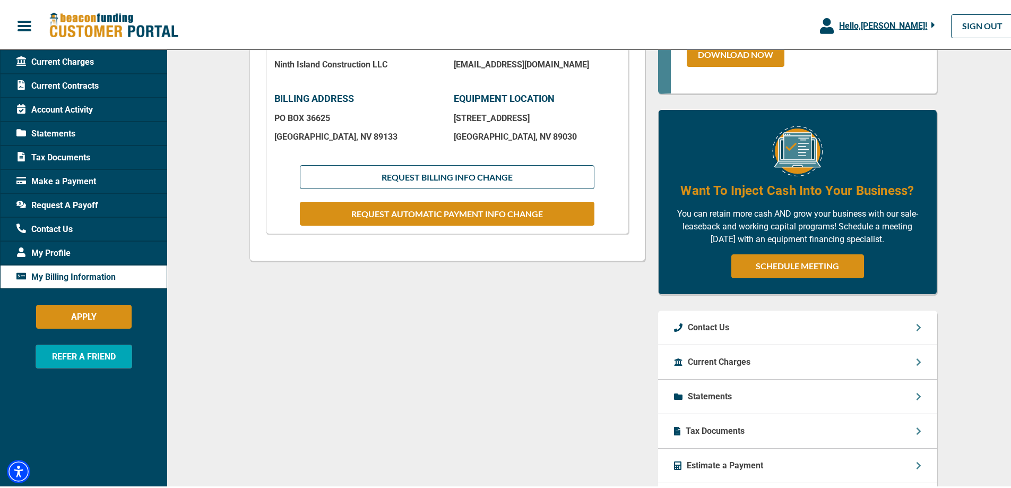
scroll to position [371, 0]
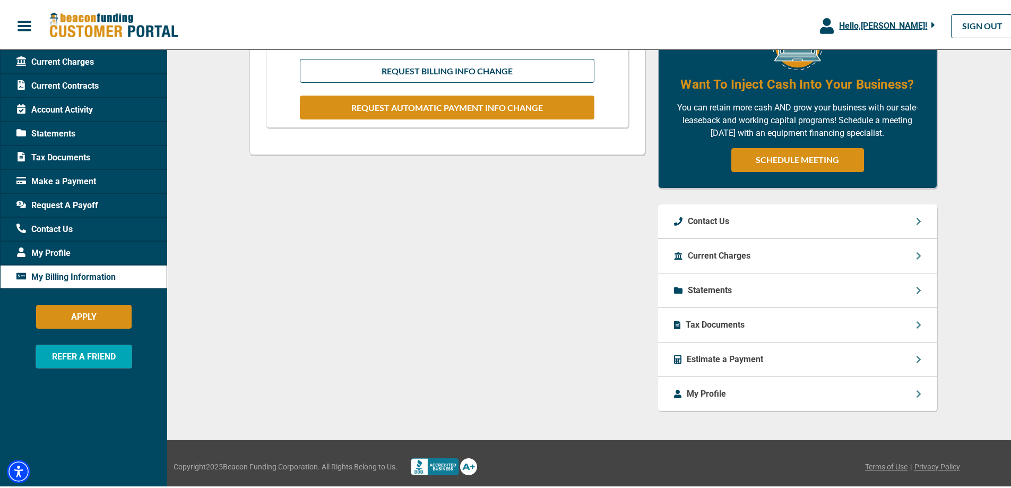
click at [90, 147] on div "Tax Documents" at bounding box center [83, 155] width 167 height 24
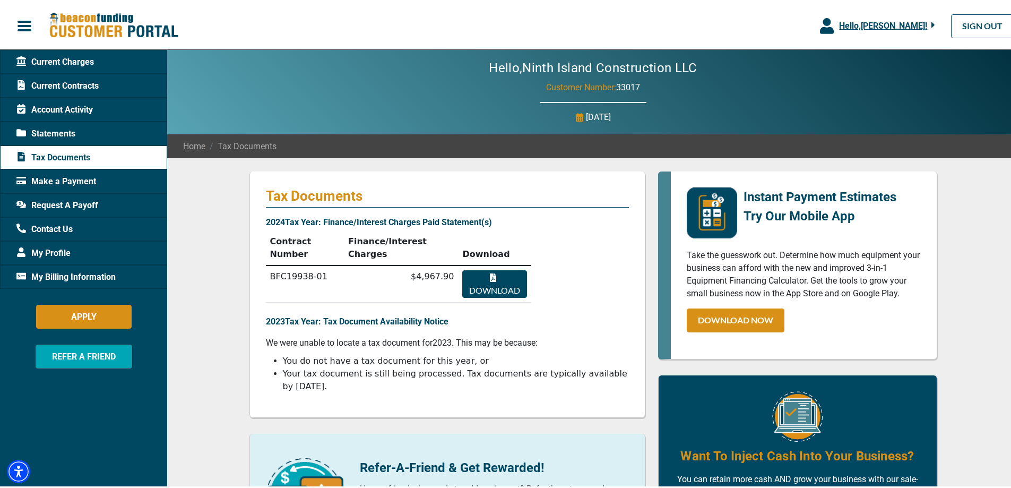
click at [93, 110] on span "Account Activity" at bounding box center [54, 107] width 76 height 13
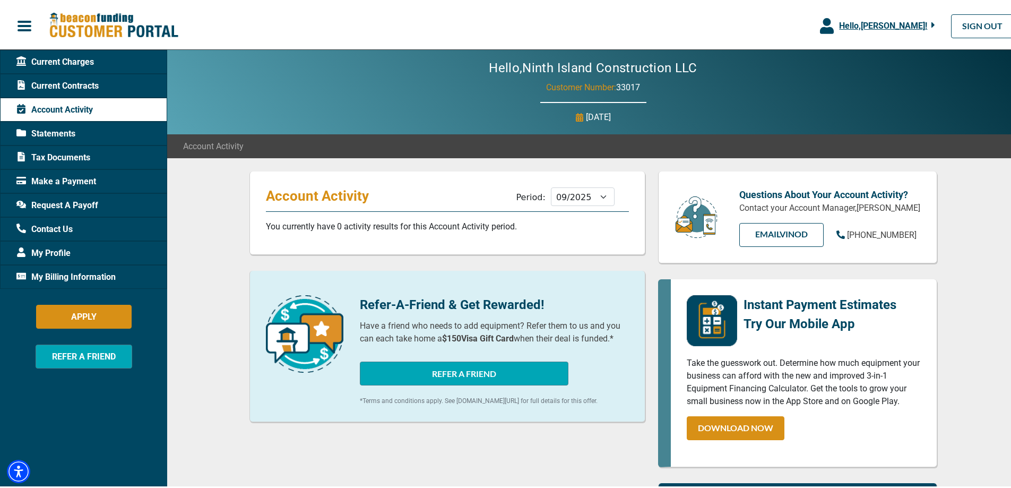
click at [87, 81] on span "Current Contracts" at bounding box center [57, 83] width 82 height 13
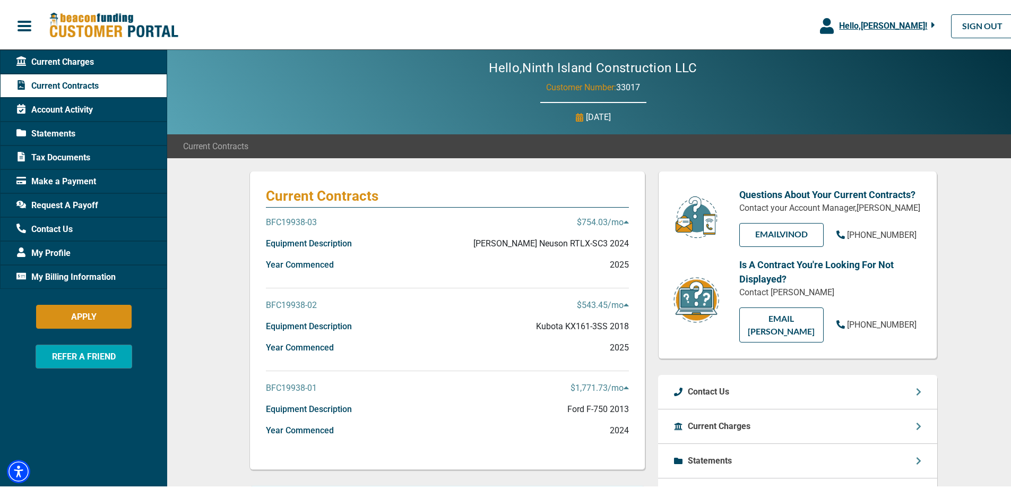
click at [90, 201] on span "Request A Payoff" at bounding box center [57, 203] width 82 height 13
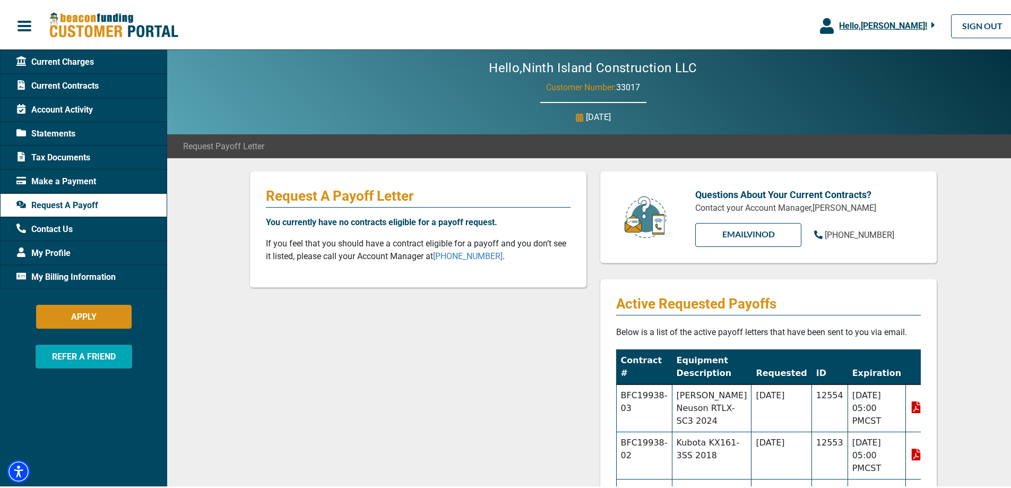
scroll to position [53, 0]
